Goal: Use online tool/utility: Use online tool/utility

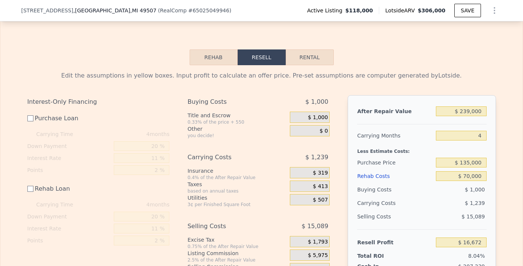
scroll to position [1229, 0]
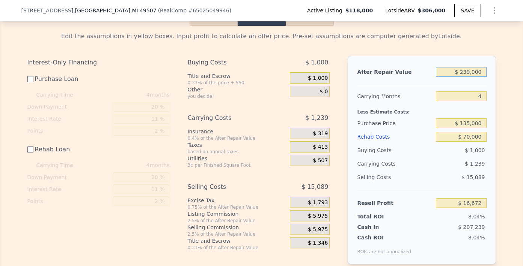
click at [465, 77] on input "$ 239,000" at bounding box center [461, 72] width 50 height 10
type input "$ 229,000"
type input "$ 7,294"
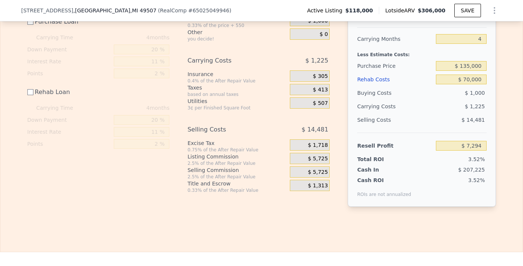
scroll to position [1289, 0]
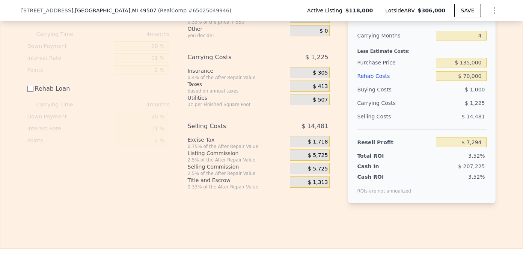
type input "$ 229,000"
click at [462, 81] on input "$ 70,000" at bounding box center [461, 76] width 50 height 10
type input "$ 2,000"
type input "$ 75,294"
type input "$ 20,000"
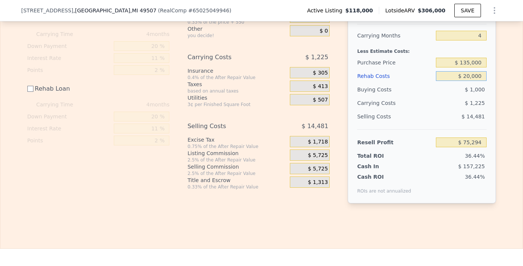
type input "$ 57,294"
type input "$ 2,000"
type input "$ 75,294"
type input "$ 24,000"
type input "$ 53,294"
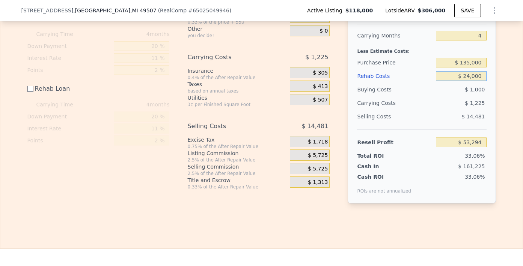
type input "$ 2,000"
type input "$ 75,294"
type input "$ 4,000"
type input "$ 73,294"
type input "$ 40,000"
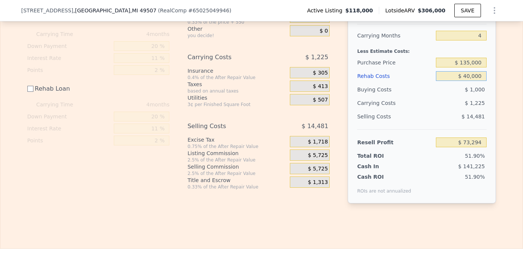
type input "$ 37,294"
type input "$ 4,000"
type input "$ 73,294"
type input "$ 000"
type input "$ 77,294"
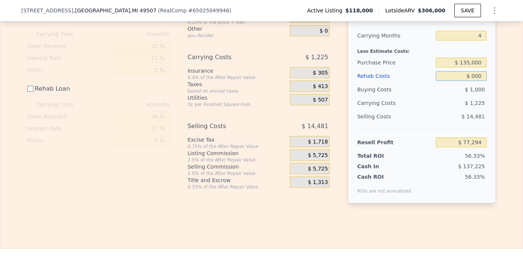
type input "$ 1,000"
type input "$ 76,294"
type input "$ 000"
type input "$ 77,294"
type input "$ 4,000"
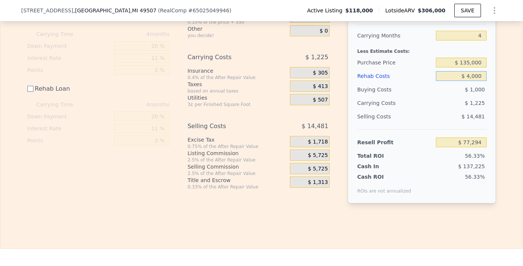
type input "$ 73,294"
type input "$ 40,000"
type input "$ 37,294"
type input "$ 4,000"
type input "$ 73,294"
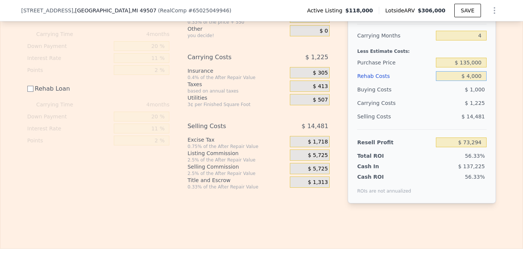
type input "$ 000"
type input "$ 77,294"
type input "$ 5,000"
type input "$ 72,294"
type input "$ 000"
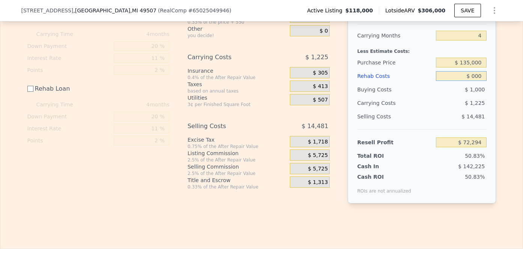
type input "$ 77,294"
type input "$ 60,000"
type input "$ 17,294"
type input "$ 65,000"
type input "$ 12,294"
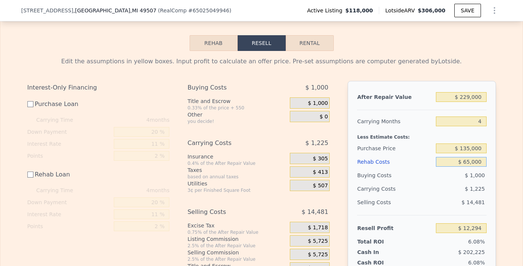
scroll to position [1189, 0]
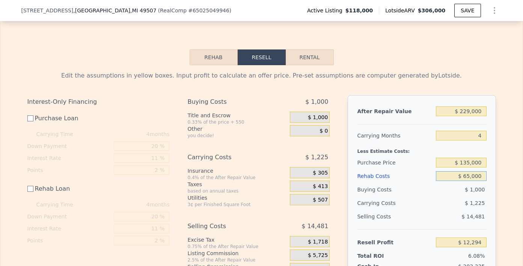
type input "$ 65,000"
click at [464, 116] on input "$ 229,000" at bounding box center [461, 112] width 50 height 10
type input "$ 229,000"
type input "$ 12,294"
type input "$ 29,000"
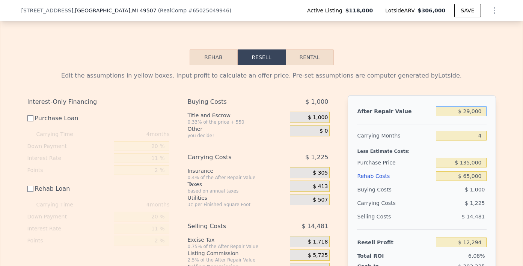
type input "-$ 175,274"
type input "$ 219,000"
type input "$ 2,916"
type input "$ 29,000"
type input "-$ 175,274"
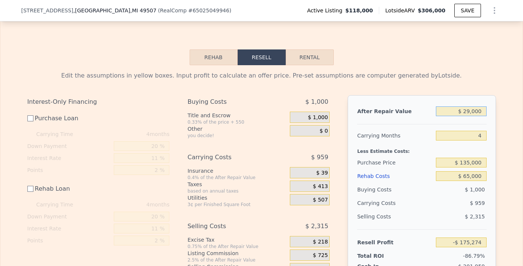
type input "$ 239,000"
type input "$ 21,672"
type input "$ 229,000"
type input "$ 12,294"
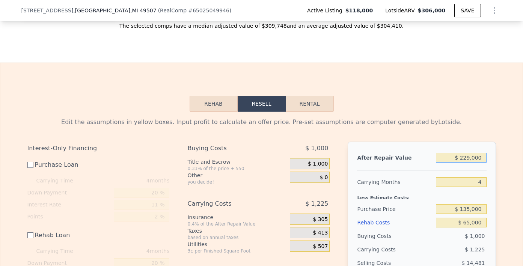
scroll to position [906, 0]
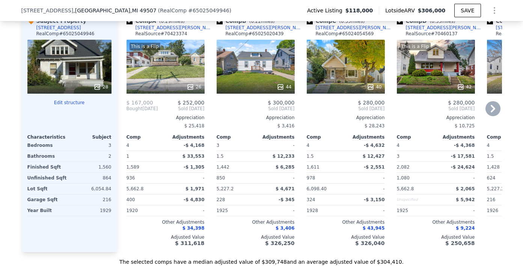
click at [275, 65] on div "44" at bounding box center [256, 67] width 78 height 54
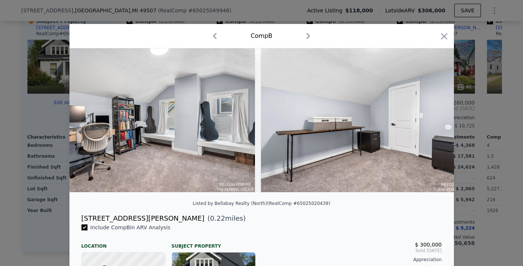
scroll to position [0, 4676]
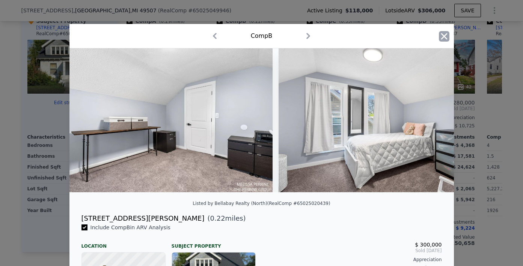
click at [441, 37] on icon "button" at bounding box center [444, 36] width 6 height 6
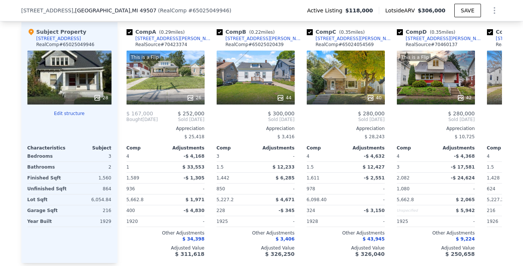
scroll to position [888, 0]
